Goal: Transaction & Acquisition: Obtain resource

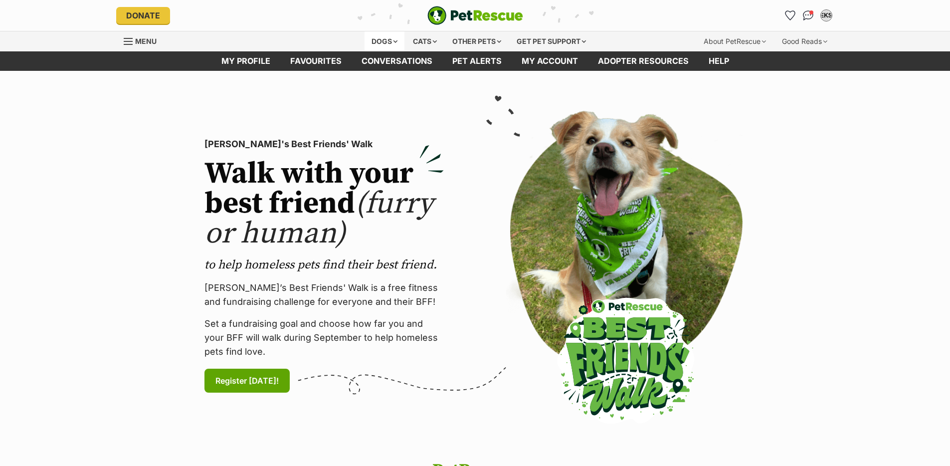
click at [368, 40] on div "Dogs" at bounding box center [385, 41] width 40 height 20
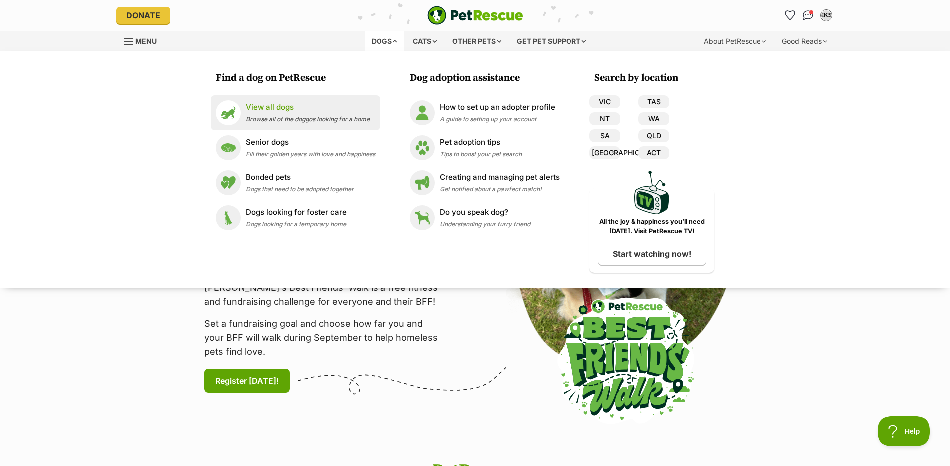
click at [328, 103] on p "View all dogs" at bounding box center [308, 107] width 124 height 11
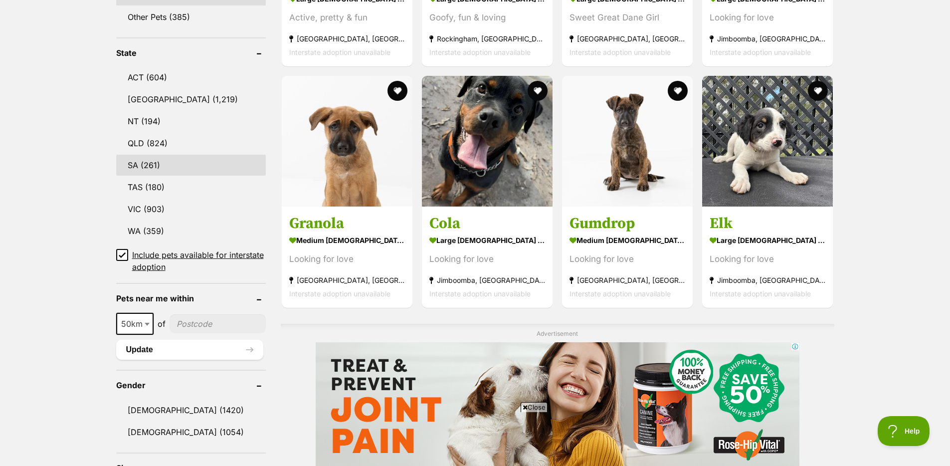
scroll to position [493, 0]
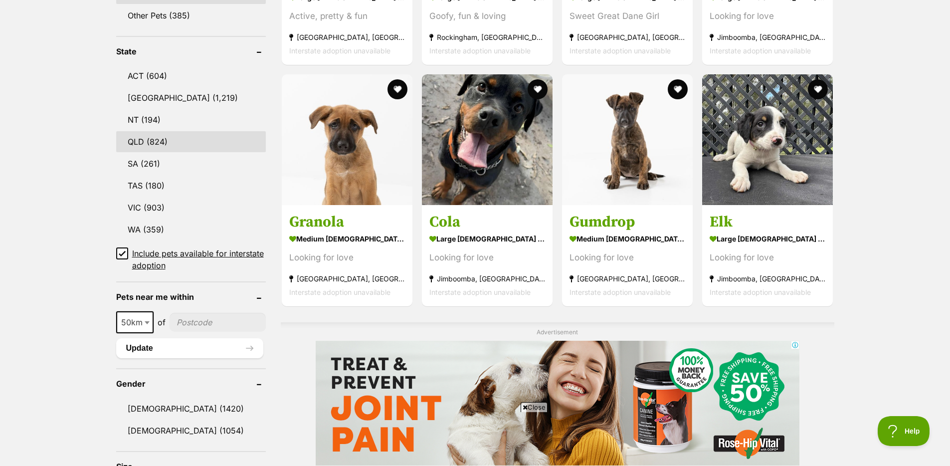
click at [161, 142] on link "QLD (824)" at bounding box center [191, 141] width 150 height 21
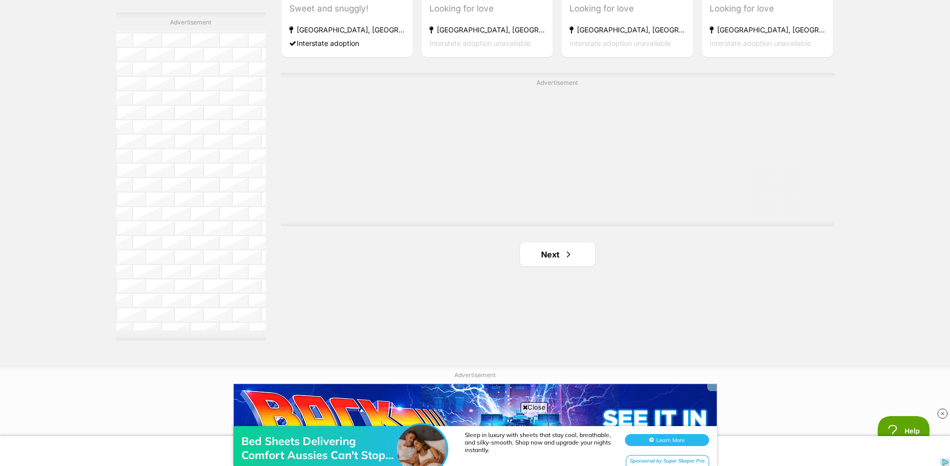
scroll to position [1744, 0]
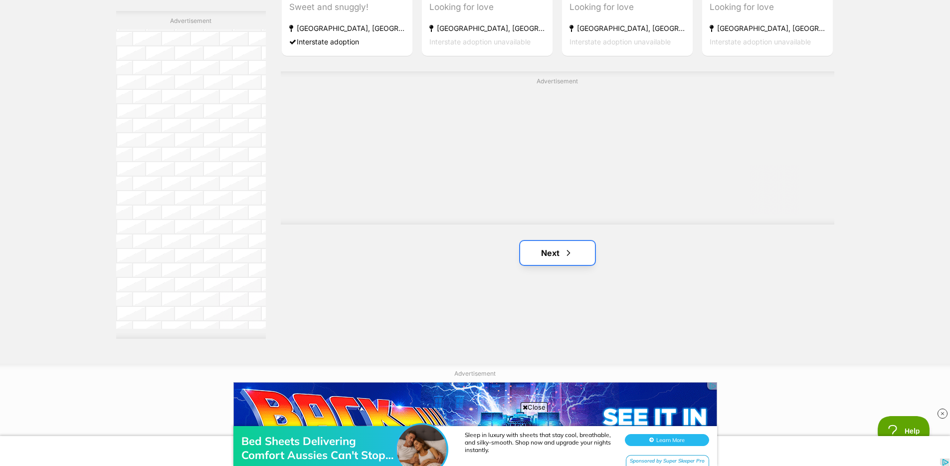
click at [545, 251] on link "Next" at bounding box center [557, 253] width 75 height 24
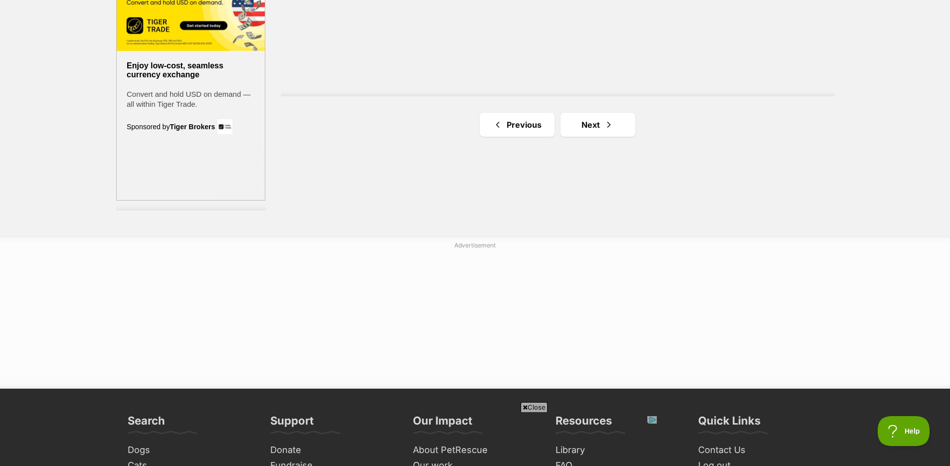
scroll to position [1907, 0]
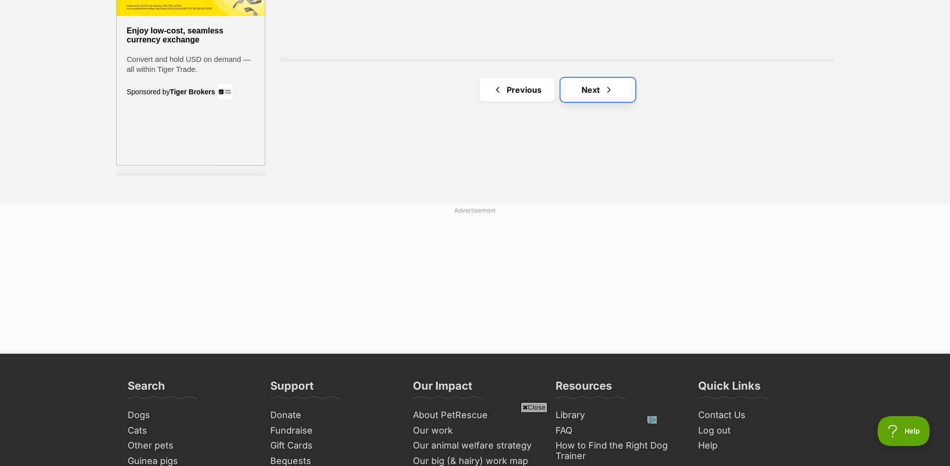
click at [608, 95] on span "Next page" at bounding box center [609, 90] width 10 height 12
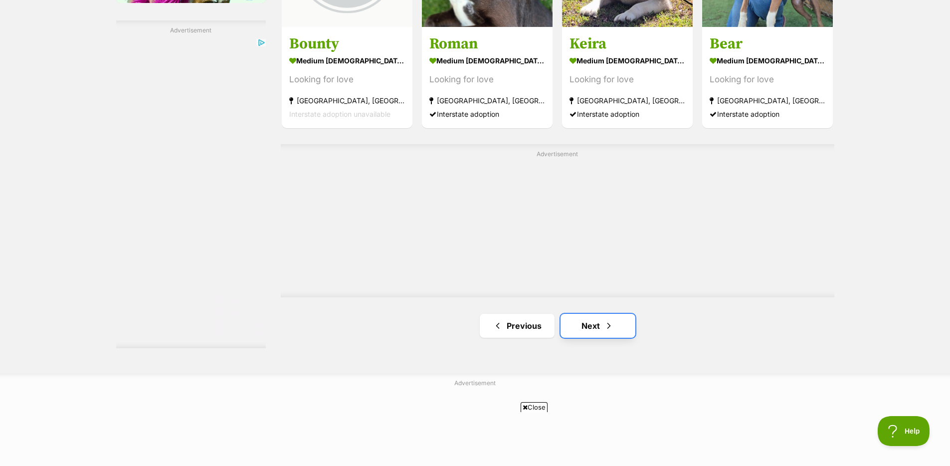
click at [593, 328] on link "Next" at bounding box center [598, 326] width 75 height 24
